Goal: Transaction & Acquisition: Subscribe to service/newsletter

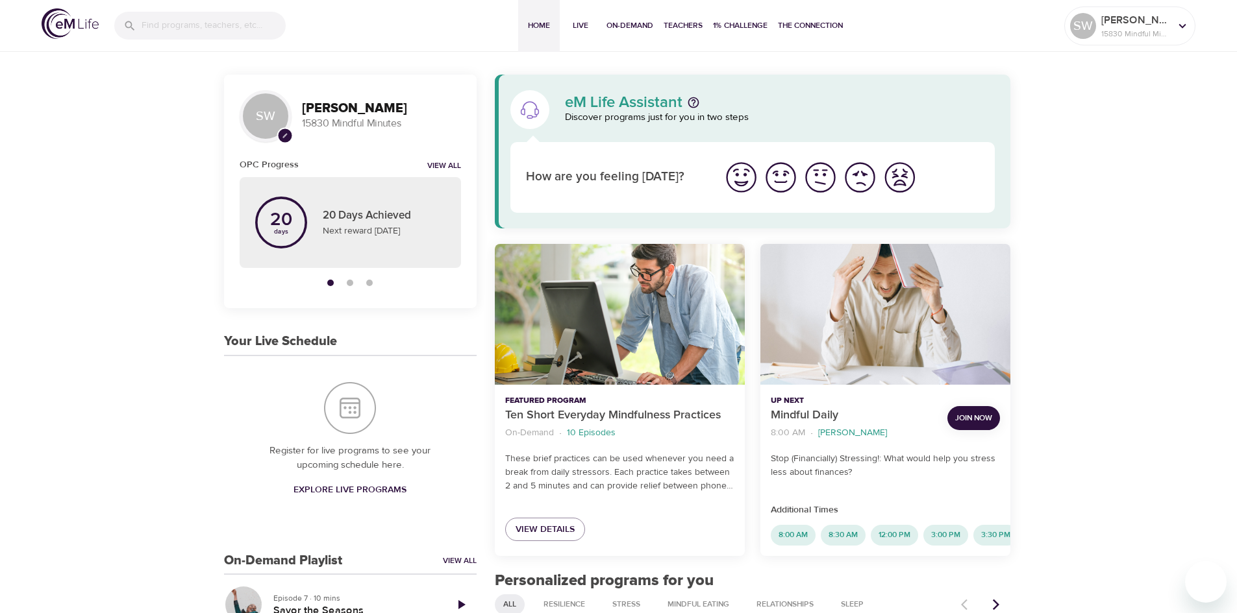
click at [965, 419] on span "Join Now" at bounding box center [973, 419] width 37 height 14
click at [983, 419] on span "Join Now" at bounding box center [973, 419] width 37 height 14
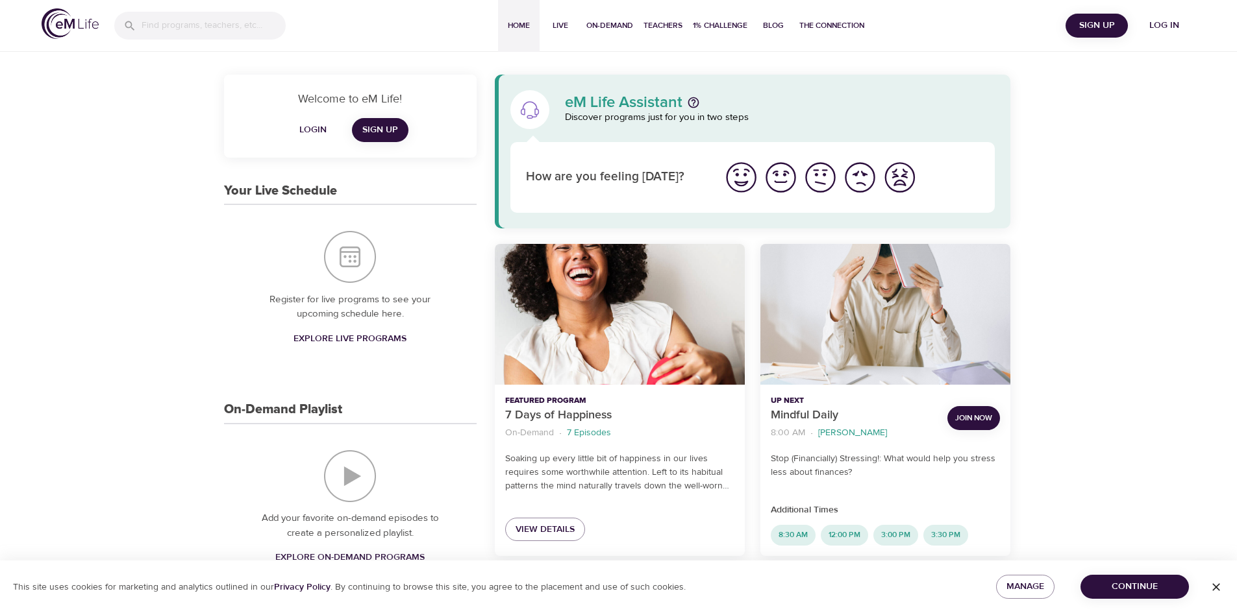
click at [961, 426] on button "Join Now" at bounding box center [973, 418] width 53 height 24
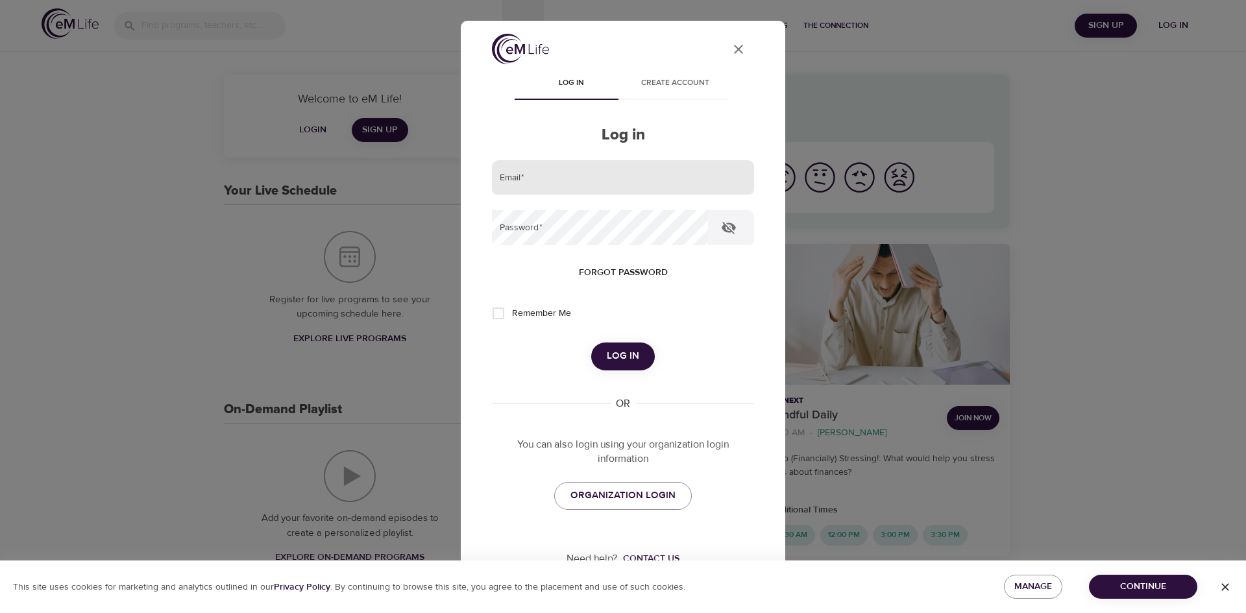
click at [547, 179] on input "email" at bounding box center [623, 177] width 262 height 35
type input "[EMAIL_ADDRESS][DOMAIN_NAME]"
click at [713, 212] on button "button" at bounding box center [728, 227] width 31 height 31
click at [485, 300] on input "Remember Me" at bounding box center [498, 313] width 27 height 27
checkbox input "true"
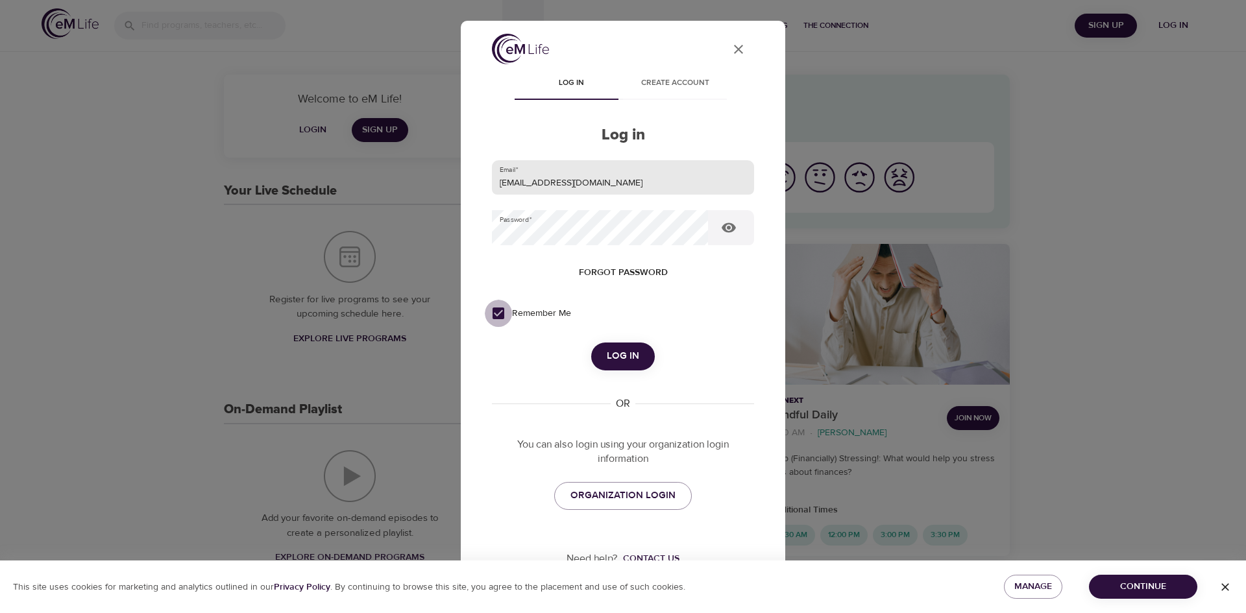
click at [591, 343] on button "Log in" at bounding box center [623, 356] width 64 height 27
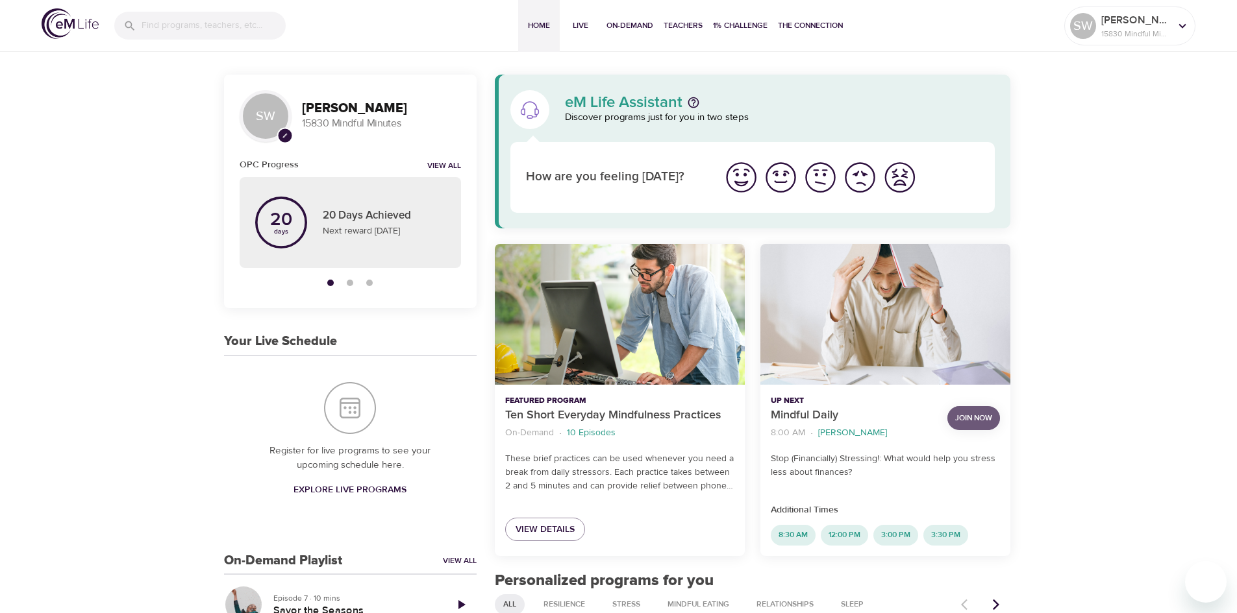
click at [968, 421] on span "Join Now" at bounding box center [973, 419] width 37 height 14
